Goal: Transaction & Acquisition: Purchase product/service

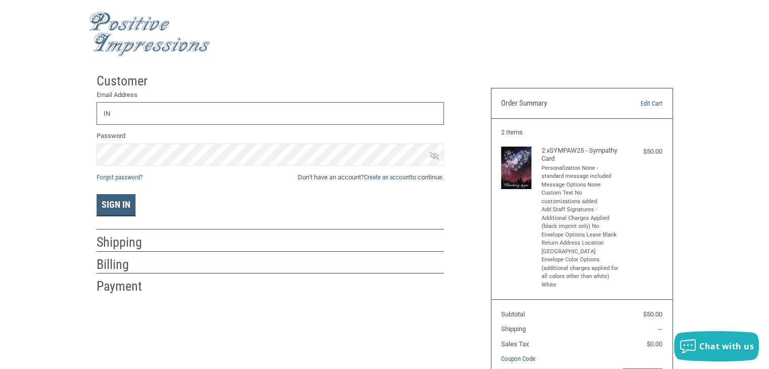
type input "I"
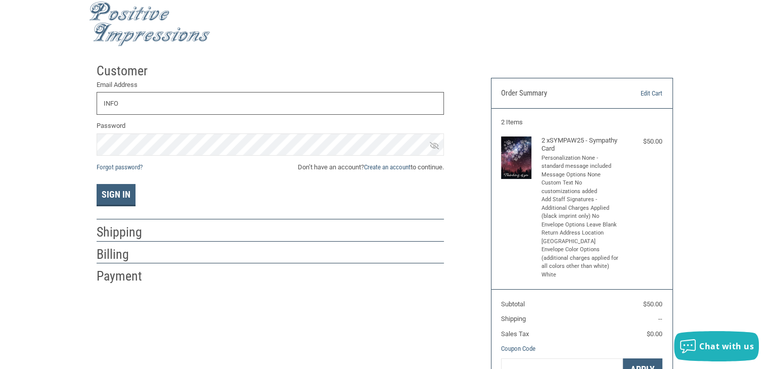
scroll to position [4, 0]
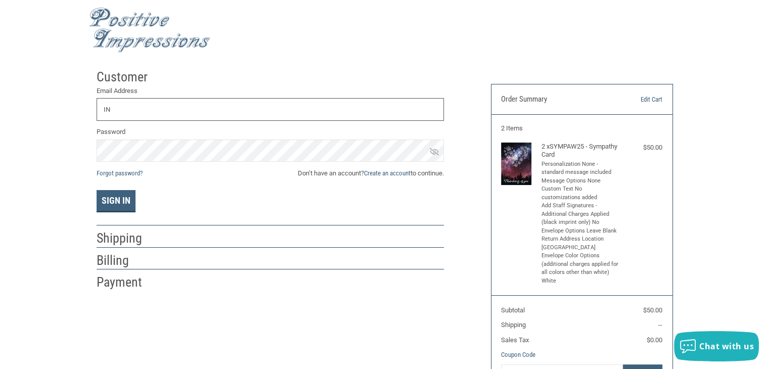
type input "I"
click at [97, 190] on button "Sign In" at bounding box center [116, 201] width 39 height 22
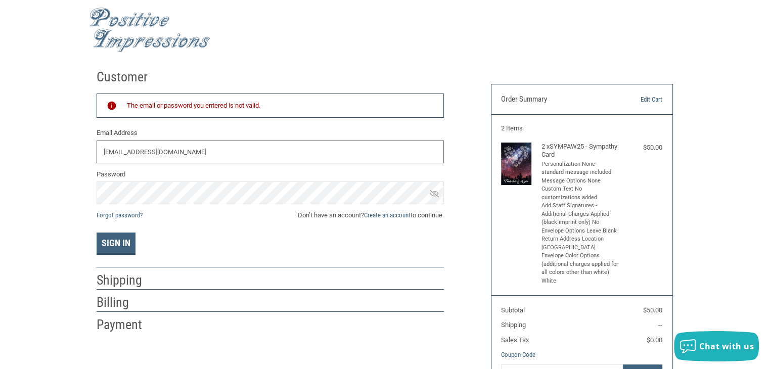
click at [184, 150] on input "[EMAIL_ADDRESS][DOMAIN_NAME]" at bounding box center [270, 152] width 347 height 23
drag, startPoint x: 184, startPoint y: 150, endPoint x: 88, endPoint y: 124, distance: 99.0
click at [89, 124] on div "Customer Returning Customer The email or password you entered is not valid. Ema…" at bounding box center [286, 199] width 394 height 270
type input "[EMAIL_ADDRESS][DOMAIN_NAME]"
click at [97, 233] on button "Sign In" at bounding box center [116, 244] width 39 height 22
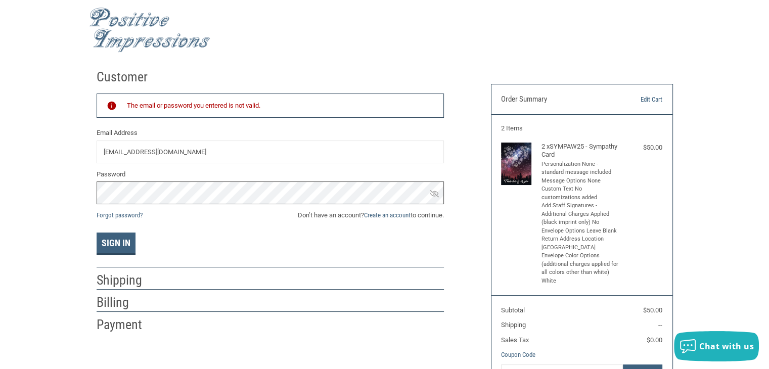
click at [91, 178] on div "Customer Returning Customer The email or password you entered is not valid. Ema…" at bounding box center [286, 199] width 394 height 270
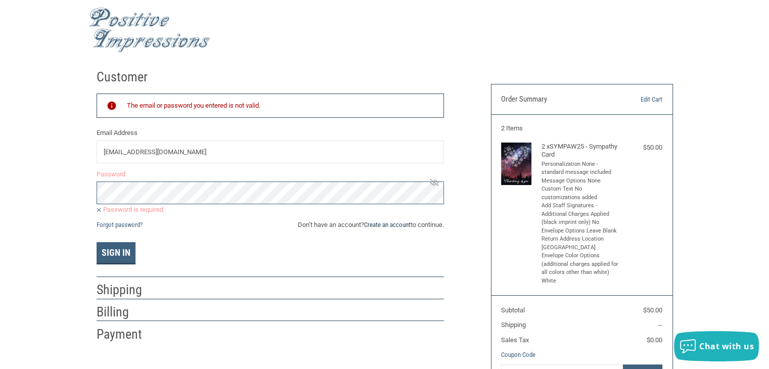
click at [385, 225] on link "Create an account" at bounding box center [387, 225] width 47 height 8
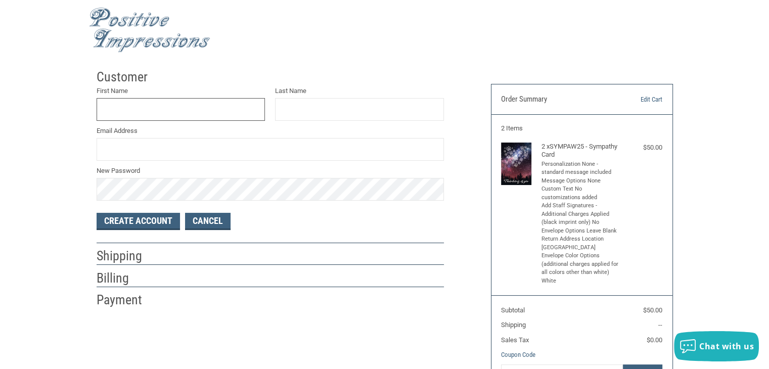
click at [181, 106] on input "First Name" at bounding box center [181, 109] width 169 height 23
type input "[PERSON_NAME]"
type input "I"
drag, startPoint x: 181, startPoint y: 106, endPoint x: 33, endPoint y: 140, distance: 151.0
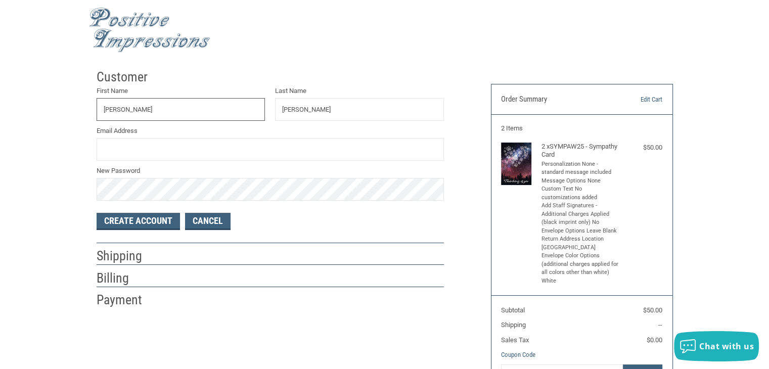
click at [33, 140] on div "Customer First Name [PERSON_NAME] Last Name [PERSON_NAME] Email Address New Pas…" at bounding box center [384, 252] width 769 height 376
type input "FUREVER"
type input "STRONG"
type input "[EMAIL_ADDRESS][DOMAIN_NAME]"
click at [97, 213] on button "Create Account" at bounding box center [138, 221] width 83 height 17
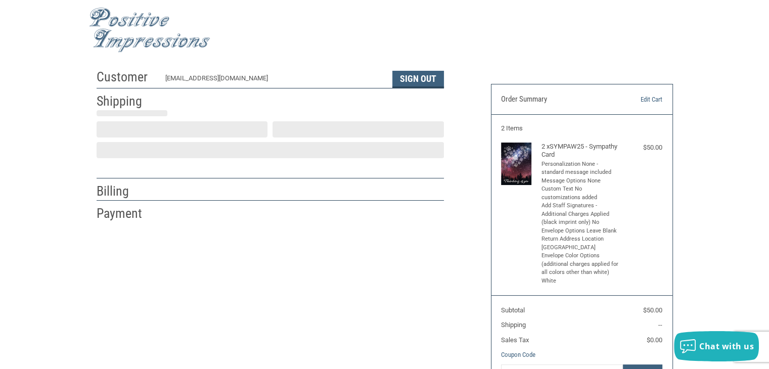
select select "US"
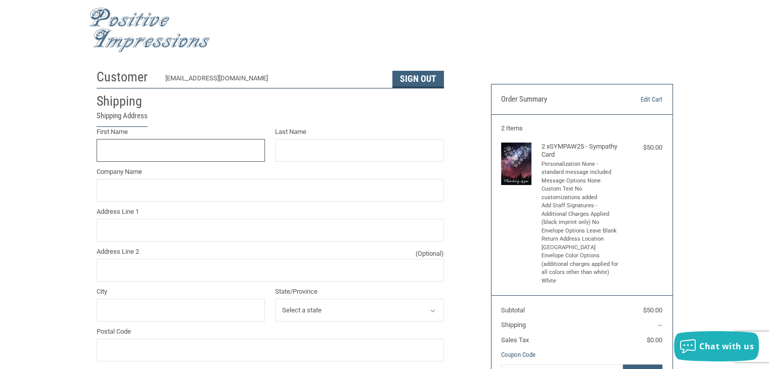
scroll to position [18, 0]
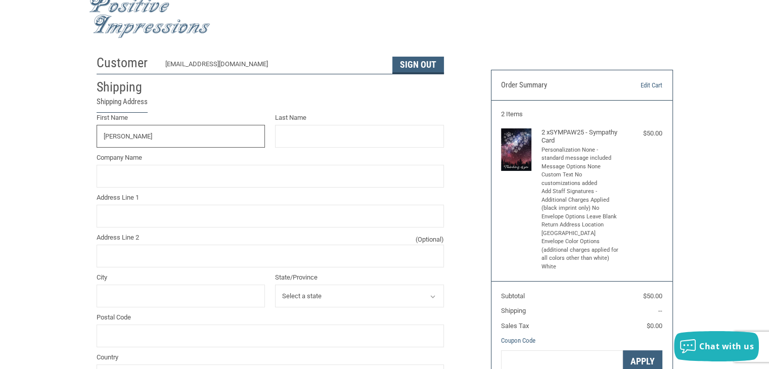
type input "[PERSON_NAME]"
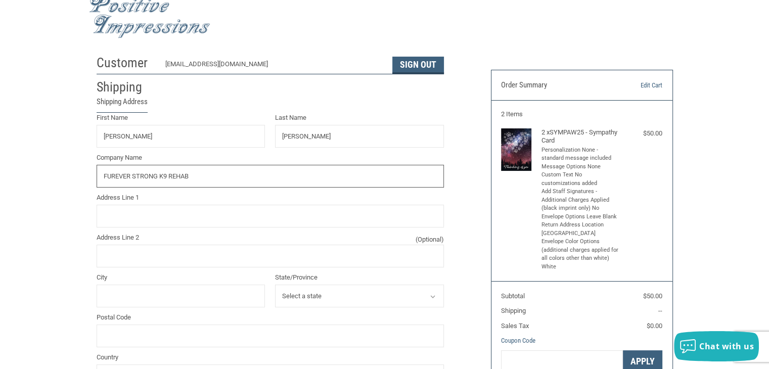
type input "FUREVER STRONG K9 REHAB"
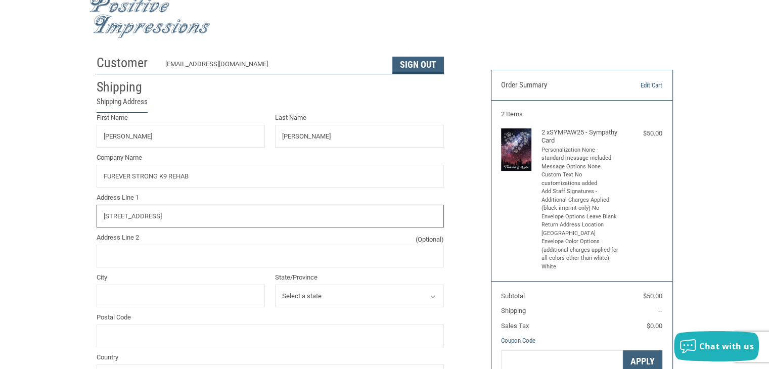
type input "[STREET_ADDRESS]"
type input "SURPRISE"
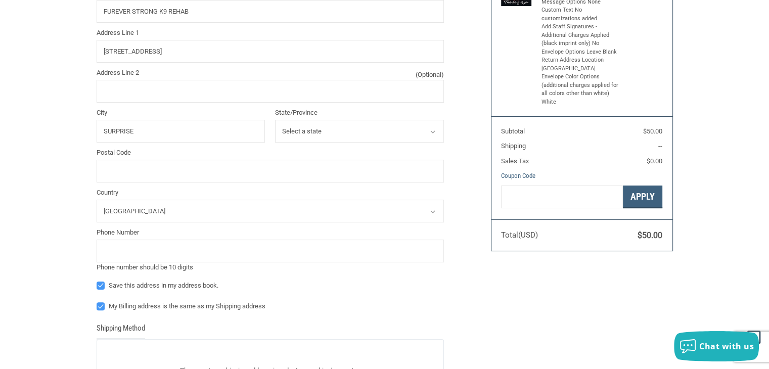
scroll to position [194, 0]
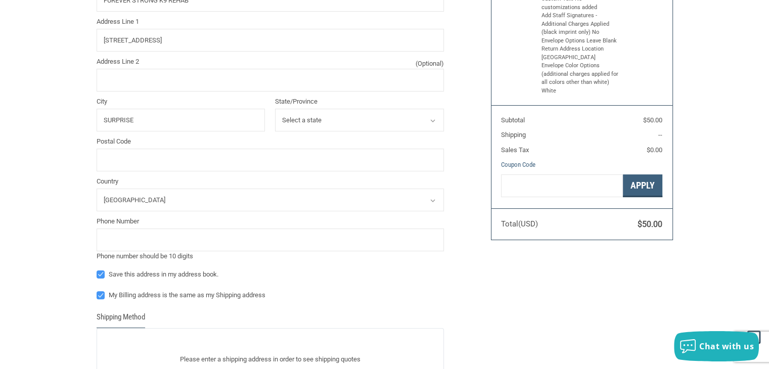
click at [399, 112] on select "Select a state [US_STATE] [US_STATE] [US_STATE] [US_STATE] [US_STATE] [US_STATE…" at bounding box center [359, 120] width 169 height 23
select select "AZ"
click at [275, 109] on select "Select a state [US_STATE] [US_STATE] [US_STATE] [US_STATE] [US_STATE] [US_STATE…" at bounding box center [359, 120] width 169 height 23
click at [133, 167] on input "Postal Code" at bounding box center [270, 160] width 347 height 23
type input "85387"
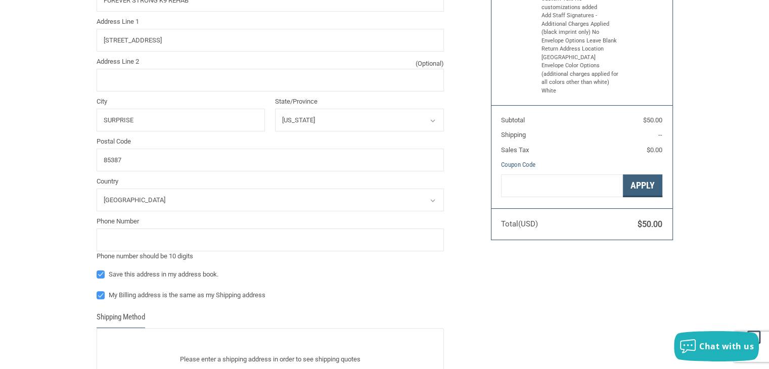
click at [105, 273] on label "Save this address in my address book." at bounding box center [270, 275] width 347 height 8
click at [97, 270] on input "Save this address in my address book." at bounding box center [97, 270] width 1 height 1
checkbox input "false"
click at [100, 291] on label "My Billing address is the same as my Shipping address" at bounding box center [270, 295] width 347 height 8
click at [97, 291] on input "My Billing address is the same as my Shipping address" at bounding box center [97, 290] width 1 height 1
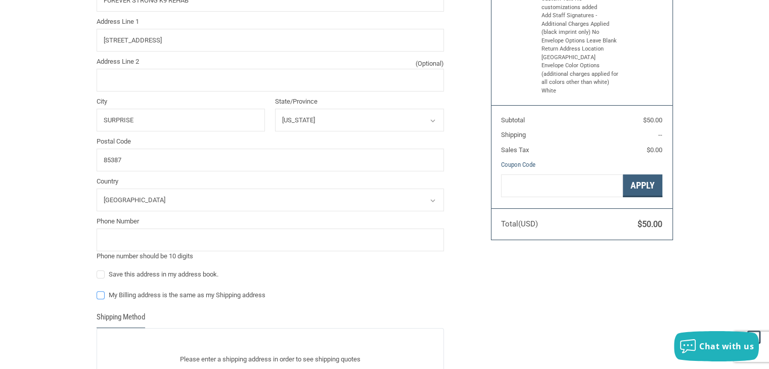
checkbox input "false"
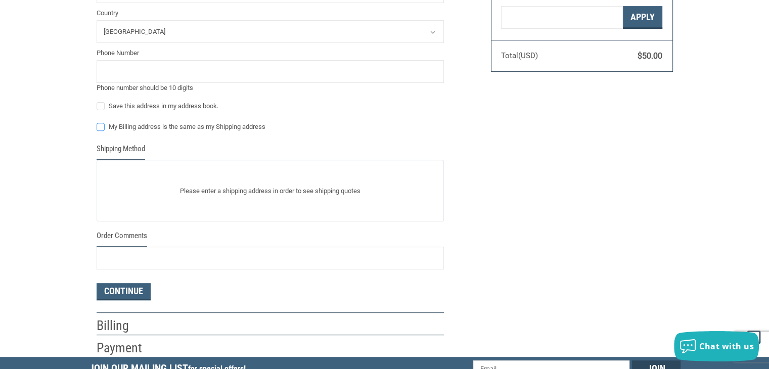
scroll to position [377, 0]
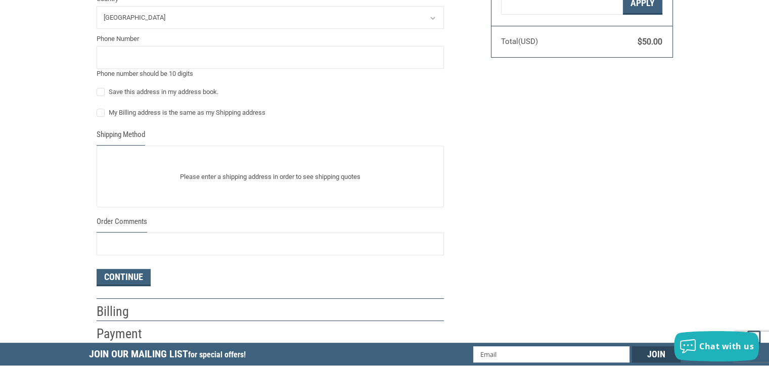
click at [293, 174] on p "Please enter a shipping address in order to see shipping quotes" at bounding box center [270, 177] width 346 height 20
click at [149, 147] on div "Please enter a shipping address in order to see shipping quotes" at bounding box center [270, 177] width 347 height 62
click at [144, 278] on button "Continue" at bounding box center [124, 277] width 54 height 17
click at [296, 55] on input "tel" at bounding box center [270, 57] width 347 height 23
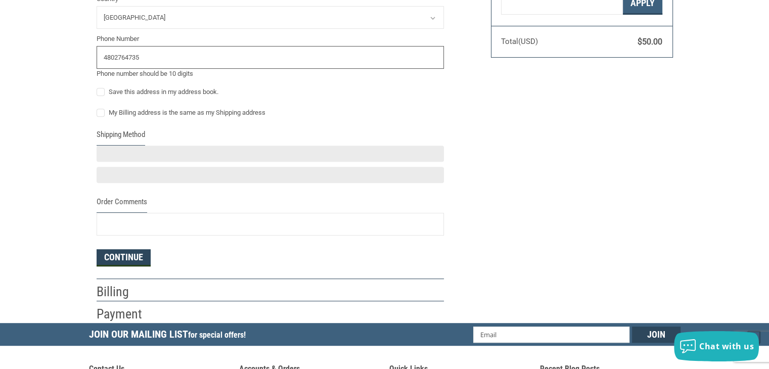
type input "4802764735"
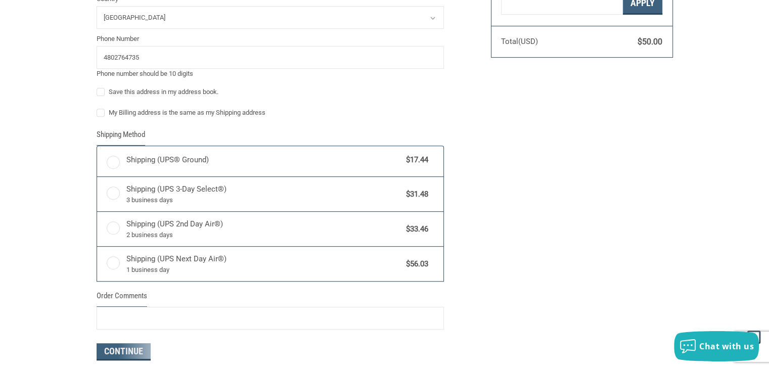
radio input "true"
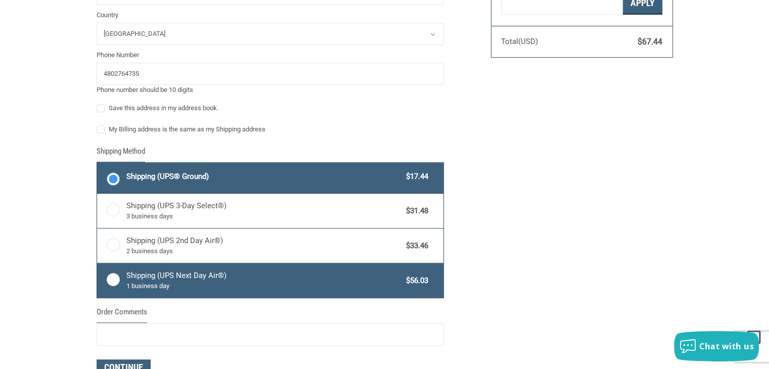
scroll to position [393, 0]
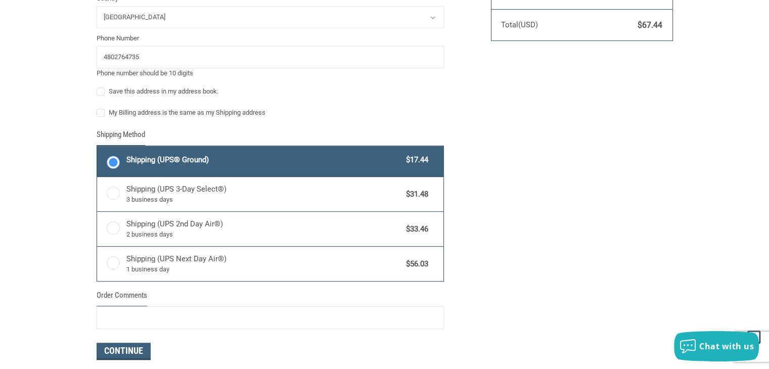
click at [115, 157] on label "Shipping (UPS® Ground) $17.44" at bounding box center [270, 161] width 346 height 30
click at [98, 148] on input "Shipping (UPS® Ground) $17.44" at bounding box center [97, 147] width 1 height 1
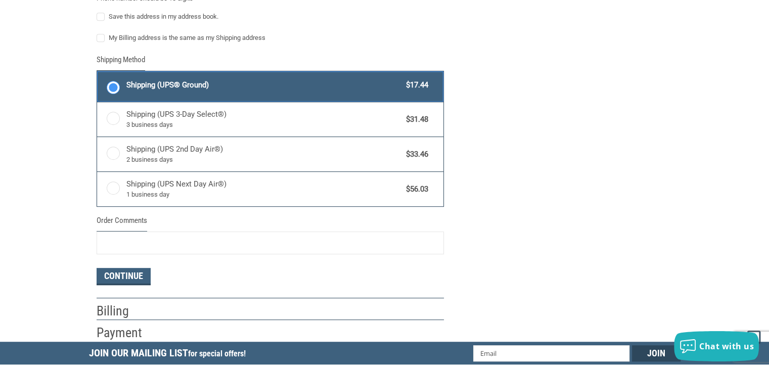
scroll to position [484, 0]
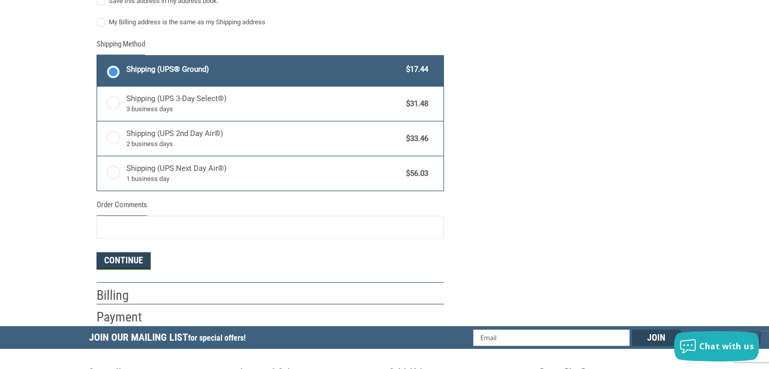
click at [111, 266] on button "Continue" at bounding box center [124, 260] width 54 height 17
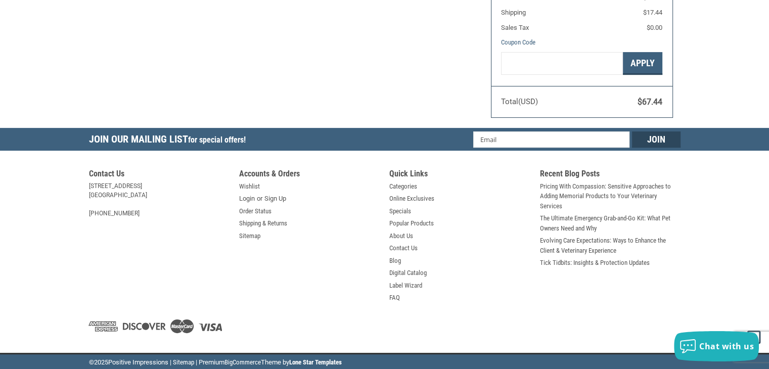
select select "US"
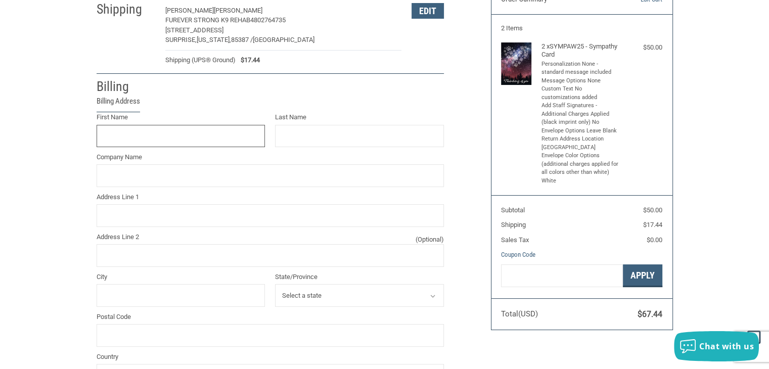
scroll to position [104, 0]
type input "F"
type input "[PERSON_NAME]"
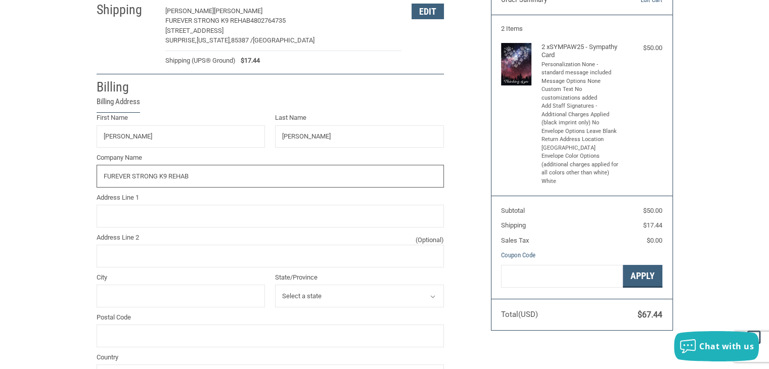
type input "FUREVER STRONG K9 REHAB"
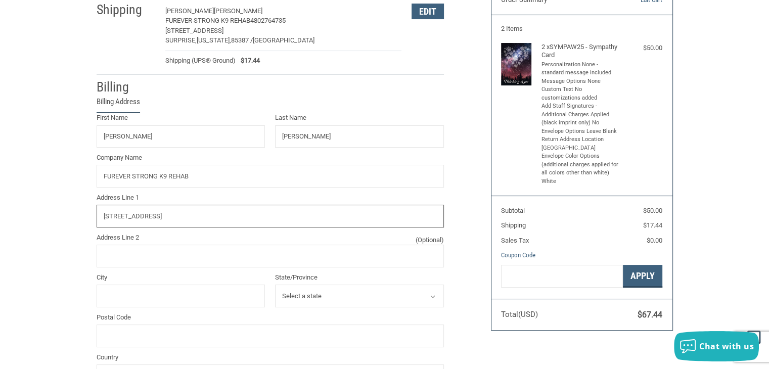
type input "[STREET_ADDRESS]"
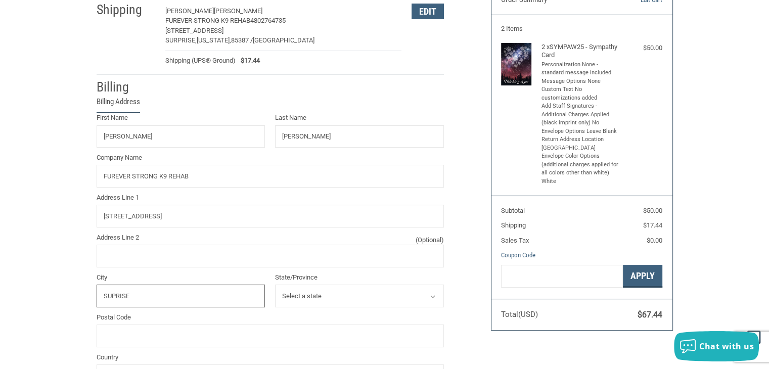
click at [149, 289] on input "SUPRISE" at bounding box center [181, 296] width 169 height 23
drag, startPoint x: 140, startPoint y: 298, endPoint x: 72, endPoint y: 296, distance: 68.3
click at [72, 296] on div "Customer [EMAIL_ADDRESS][DOMAIN_NAME] Sign Out Shipping [PERSON_NAME] FUREVER S…" at bounding box center [384, 244] width 769 height 558
type input "SURPRISE"
click at [327, 296] on select "Select a state [US_STATE] [US_STATE] [US_STATE] [US_STATE] [US_STATE] Armed For…" at bounding box center [359, 296] width 169 height 23
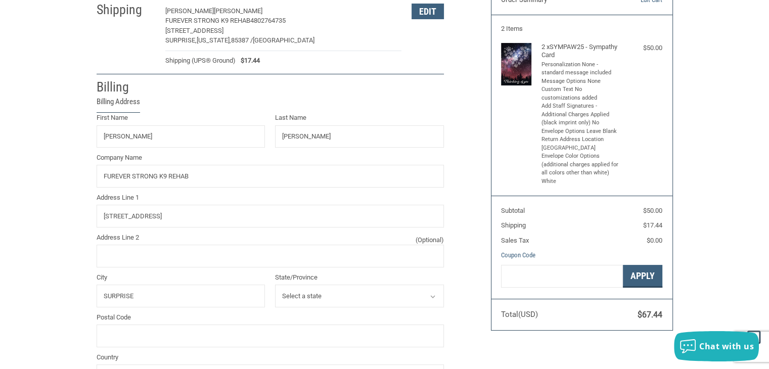
select select "AZ"
click at [275, 285] on select "Select a state [US_STATE] [US_STATE] [US_STATE] [US_STATE] [US_STATE] Armed For…" at bounding box center [359, 296] width 169 height 23
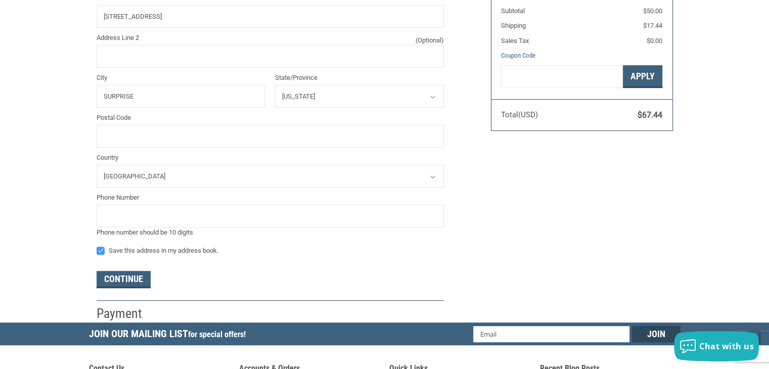
scroll to position [305, 0]
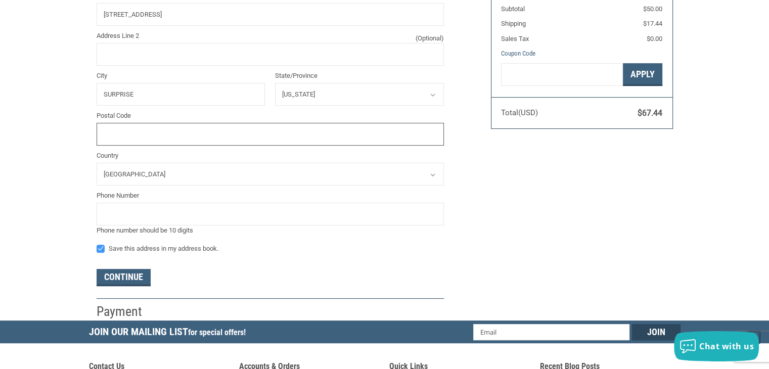
click at [255, 131] on input "Postal Code" at bounding box center [270, 134] width 347 height 23
type input "85387"
click at [228, 201] on div "Phone Number Phone number should be 10 digits" at bounding box center [270, 213] width 347 height 45
click at [227, 205] on input "tel" at bounding box center [270, 214] width 347 height 23
click at [96, 246] on div "Customer [EMAIL_ADDRESS][DOMAIN_NAME] Sign Out Shipping [PERSON_NAME] FUREVER S…" at bounding box center [286, 42] width 394 height 558
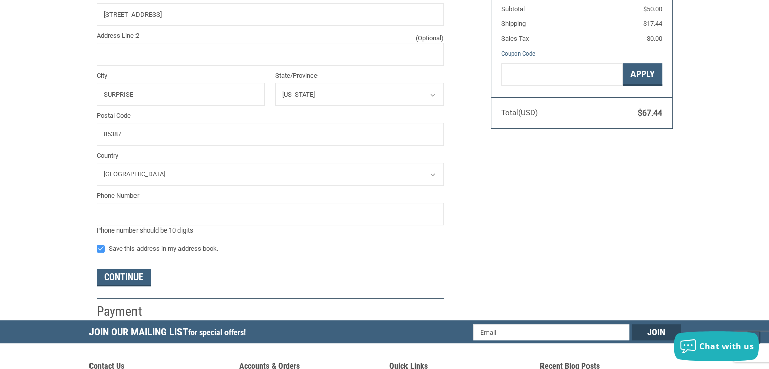
click at [100, 251] on label "Save this address in my address book." at bounding box center [270, 249] width 347 height 8
click at [97, 244] on input "Save this address in my address book." at bounding box center [97, 244] width 1 height 1
checkbox input "false"
click at [133, 214] on input "tel" at bounding box center [270, 214] width 347 height 23
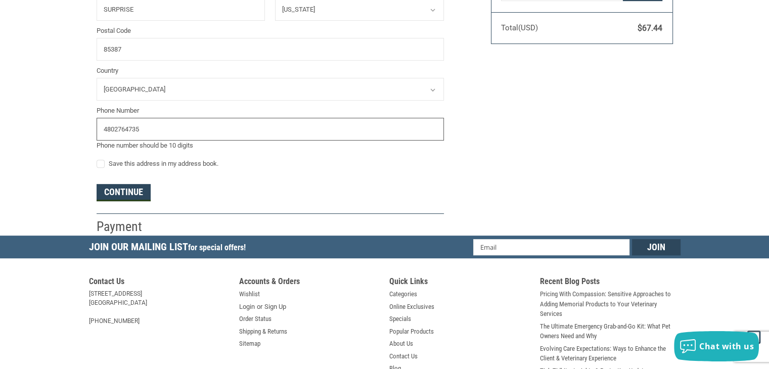
type input "4802764735"
click at [121, 196] on button "Continue" at bounding box center [124, 192] width 54 height 17
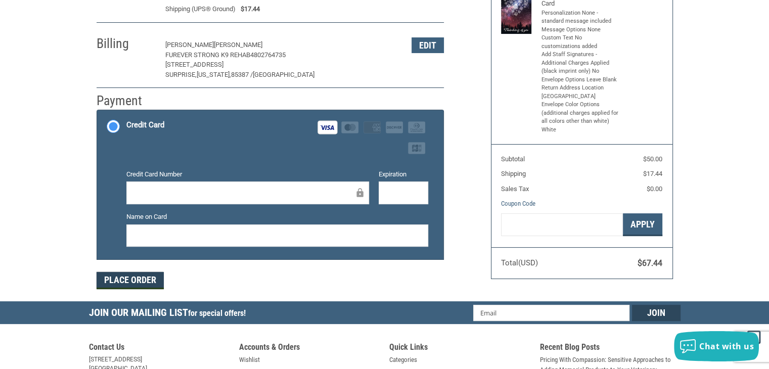
scroll to position [162, 0]
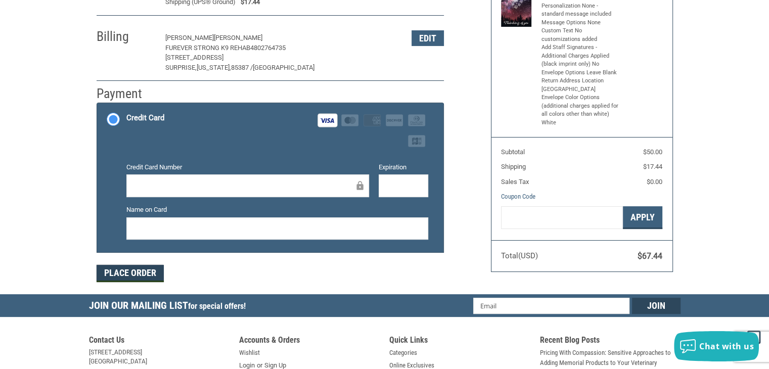
click at [155, 267] on button "Place Order" at bounding box center [130, 273] width 67 height 17
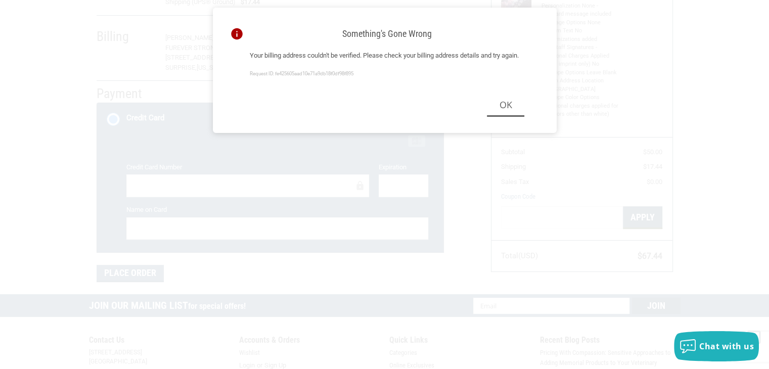
scroll to position [178, 0]
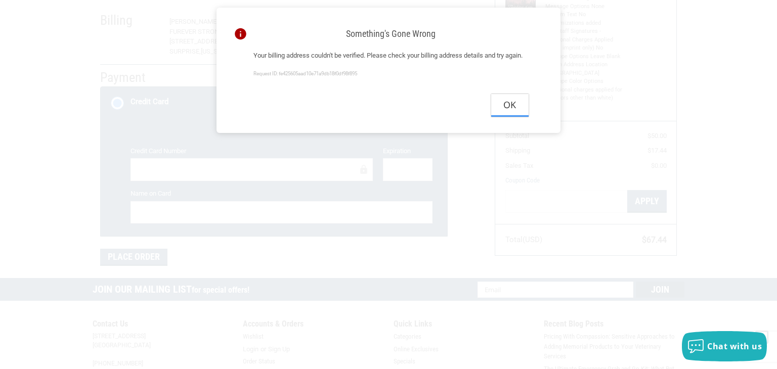
click at [515, 117] on button "Ok" at bounding box center [509, 105] width 37 height 23
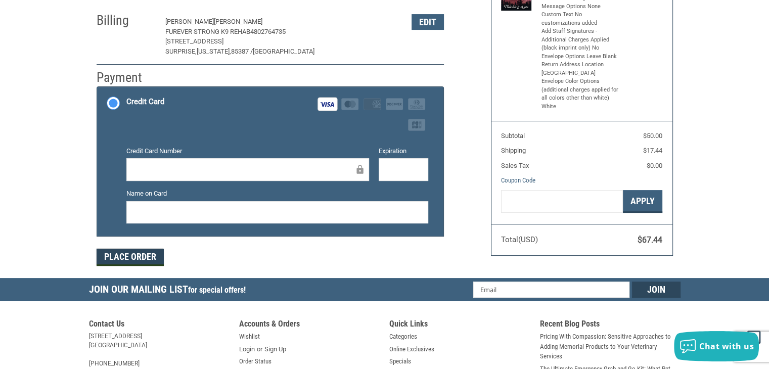
click at [136, 252] on button "Place Order" at bounding box center [130, 257] width 67 height 17
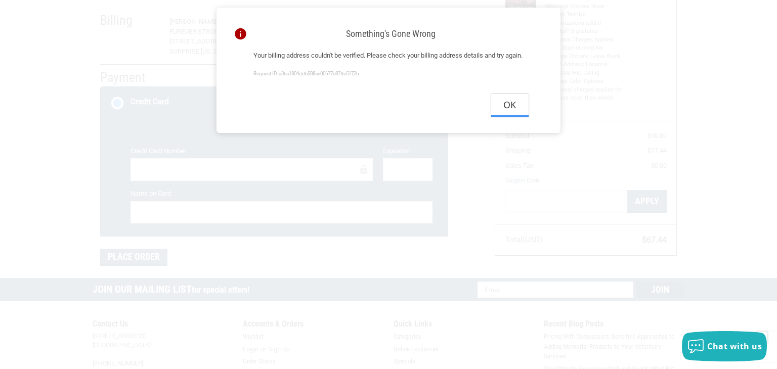
click at [512, 117] on button "Ok" at bounding box center [509, 105] width 37 height 23
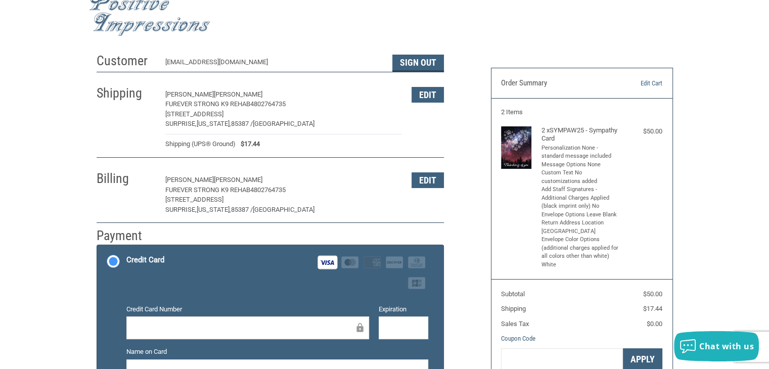
scroll to position [0, 0]
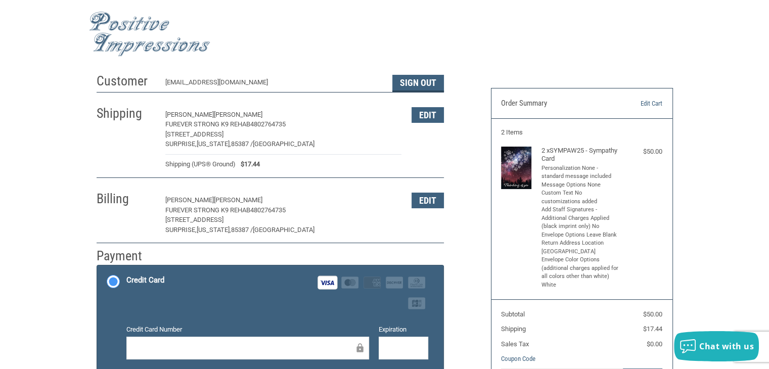
click at [424, 212] on div "Billing [PERSON_NAME] FUREVER STRONG K9 REHAB 4802764735 [STREET_ADDRESS][US_ST…" at bounding box center [270, 212] width 347 height 61
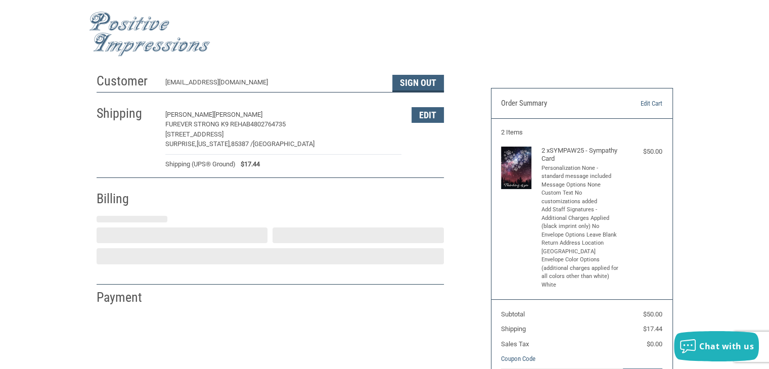
select select "AZ"
select select "US"
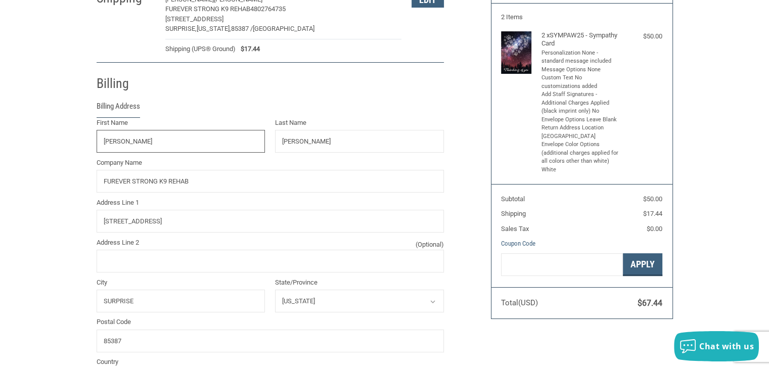
scroll to position [177, 0]
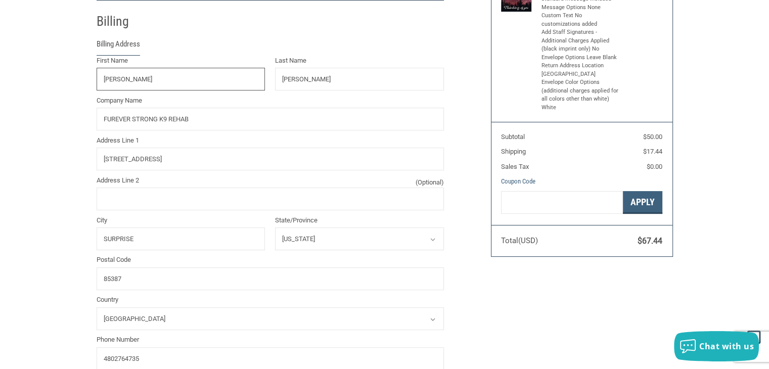
drag, startPoint x: 152, startPoint y: 78, endPoint x: 71, endPoint y: 63, distance: 81.7
click at [71, 63] on div "Customer [EMAIL_ADDRESS][DOMAIN_NAME] Sign Out Shipping [PERSON_NAME] FUREVER S…" at bounding box center [384, 178] width 769 height 574
type input "[PERSON_NAME]"
type input "[STREET_ADDRESS]"
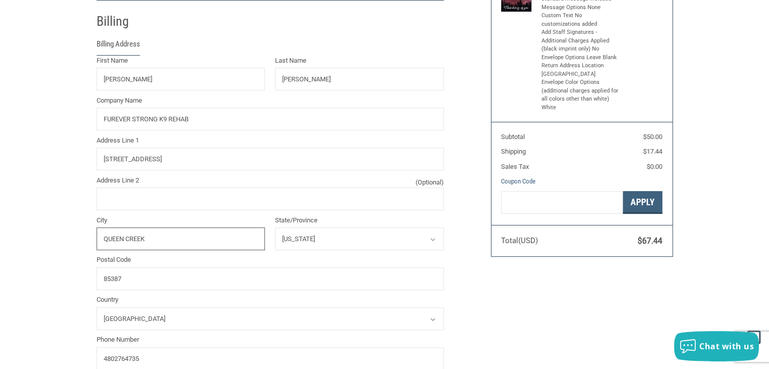
type input "QUEEN CREEK"
drag, startPoint x: 147, startPoint y: 278, endPoint x: 83, endPoint y: 255, distance: 67.7
click at [83, 255] on div "Customer [EMAIL_ADDRESS][DOMAIN_NAME] Sign Out Shipping [PERSON_NAME] FUREVER S…" at bounding box center [384, 178] width 769 height 574
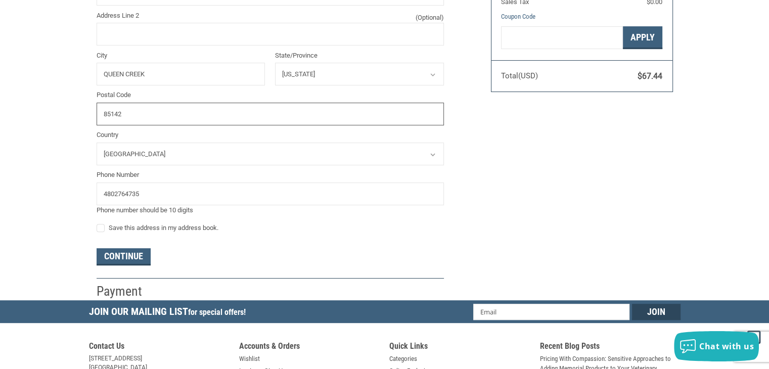
scroll to position [350, 0]
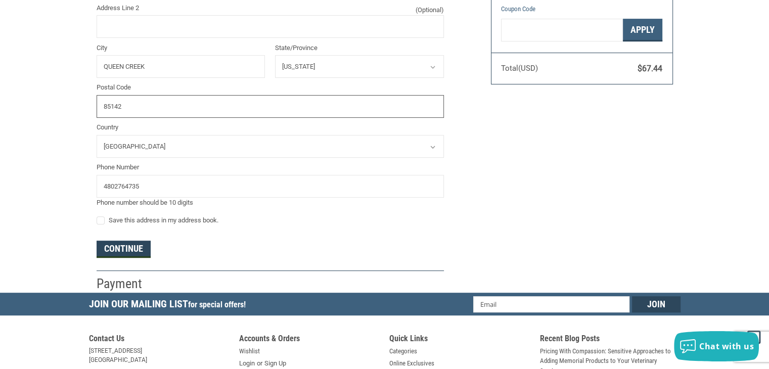
type input "85142"
click at [123, 247] on button "Continue" at bounding box center [124, 249] width 54 height 17
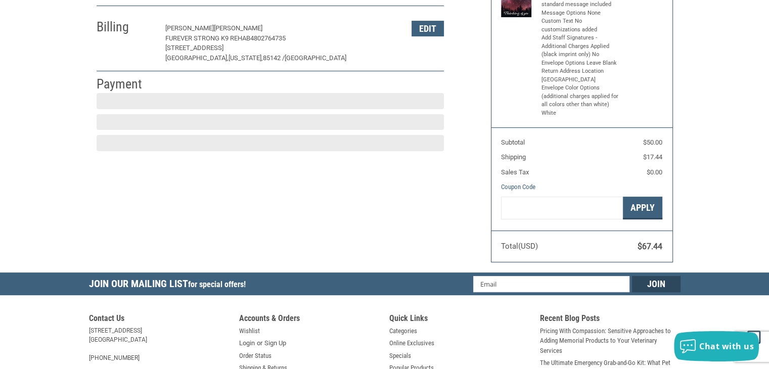
scroll to position [169, 0]
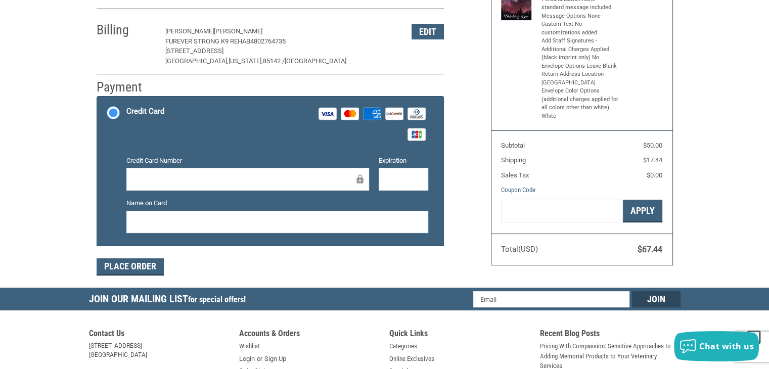
click at [150, 185] on div at bounding box center [247, 179] width 243 height 23
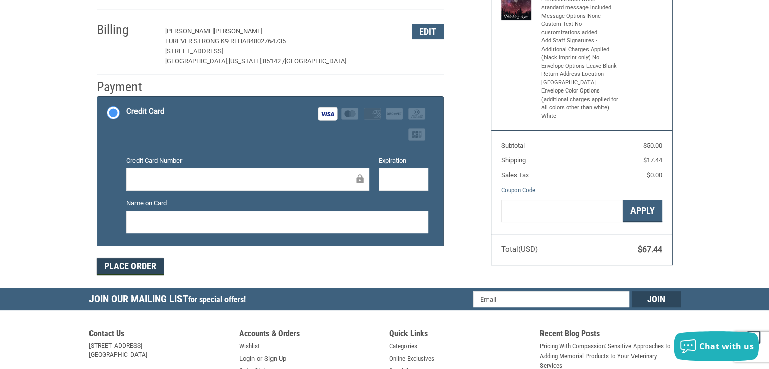
click at [116, 259] on button "Place Order" at bounding box center [130, 266] width 67 height 17
